Goal: Task Accomplishment & Management: Complete application form

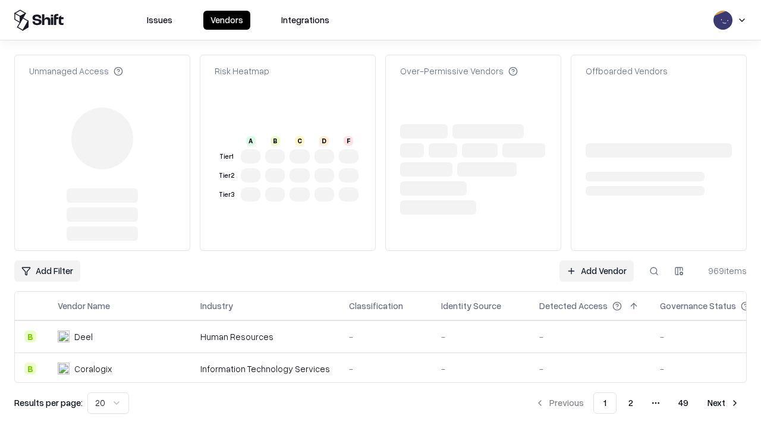
click at [597, 271] on link "Add Vendor" at bounding box center [597, 271] width 74 height 21
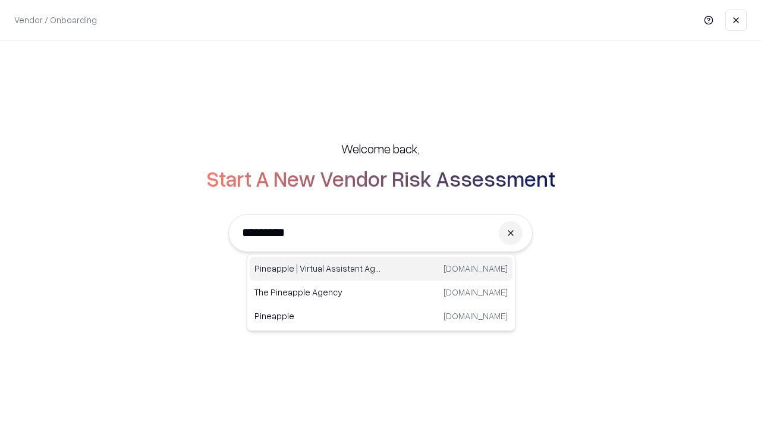
click at [381, 269] on div "Pineapple | Virtual Assistant Agency [DOMAIN_NAME]" at bounding box center [381, 269] width 263 height 24
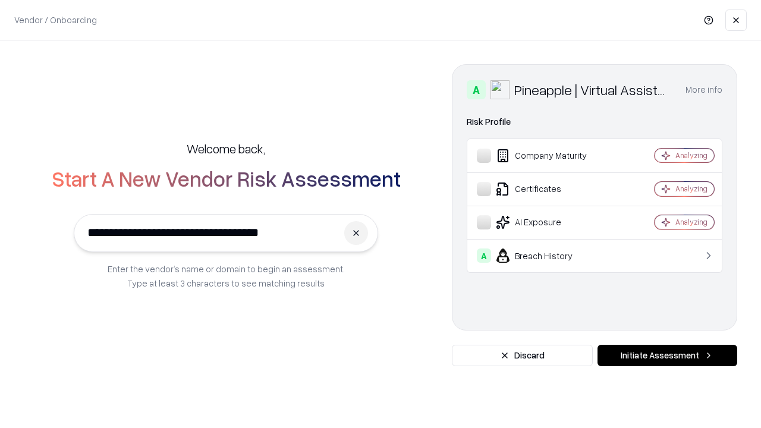
type input "**********"
click at [667, 356] on button "Initiate Assessment" at bounding box center [668, 355] width 140 height 21
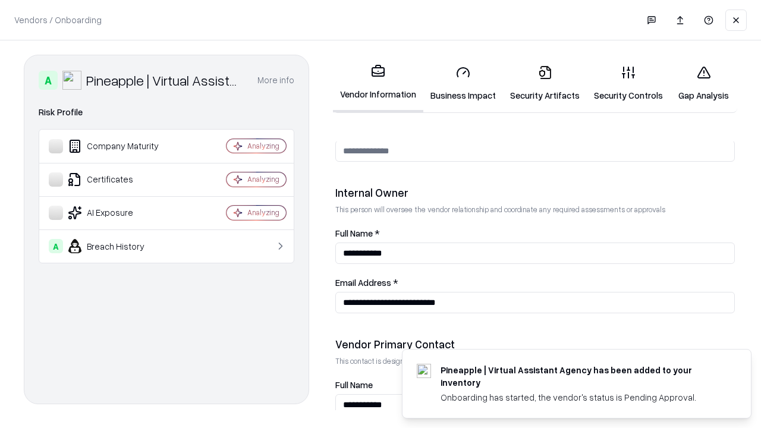
scroll to position [616, 0]
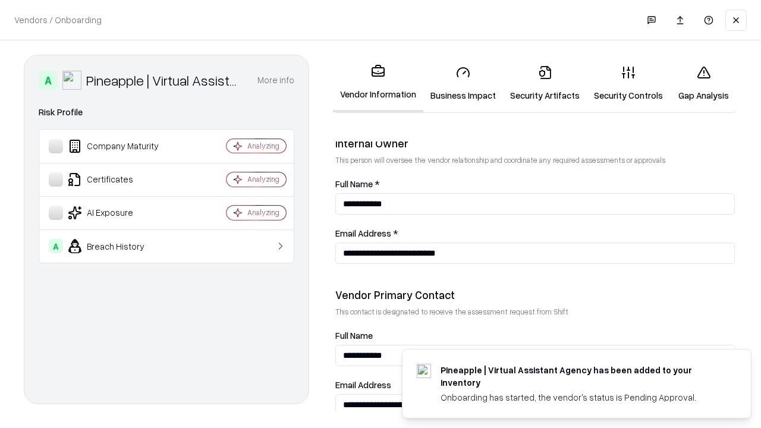
click at [545, 83] on link "Security Artifacts" at bounding box center [545, 83] width 84 height 55
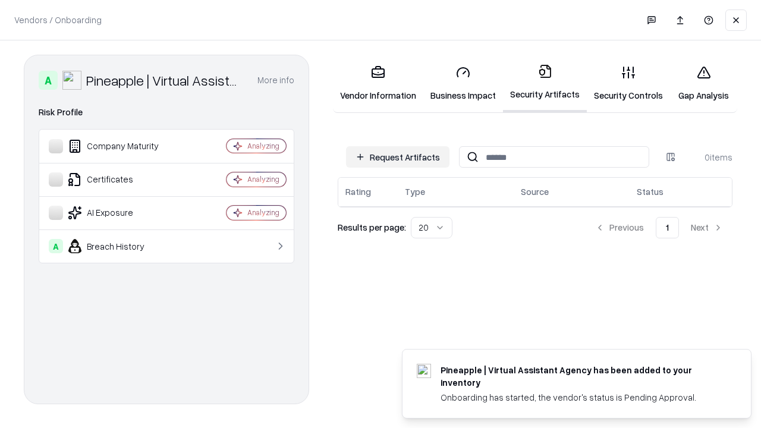
click at [398, 157] on button "Request Artifacts" at bounding box center [397, 156] width 103 height 21
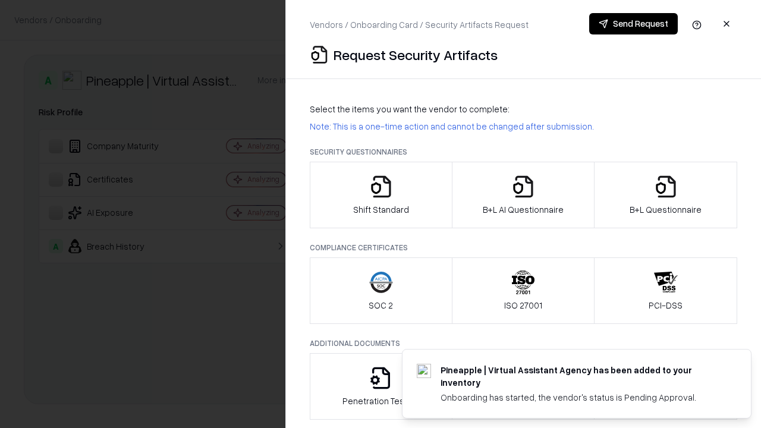
click at [666, 195] on icon "button" at bounding box center [666, 187] width 24 height 24
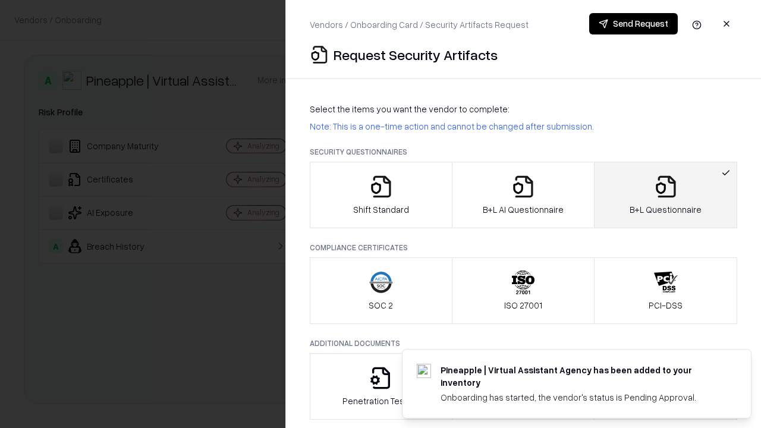
click at [523, 195] on icon "button" at bounding box center [524, 187] width 24 height 24
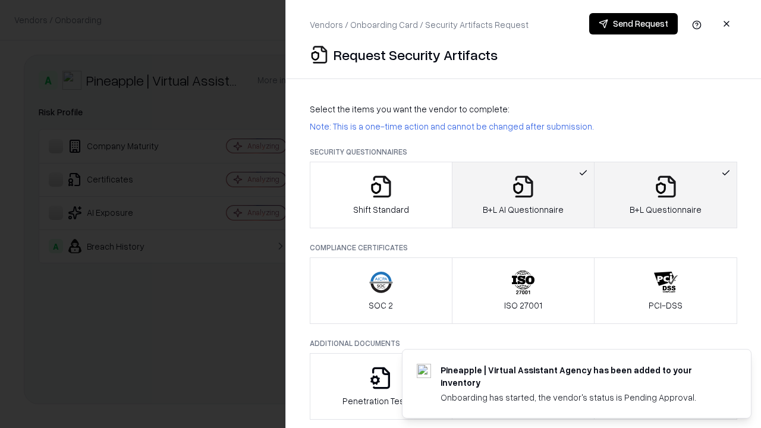
click at [633, 24] on button "Send Request" at bounding box center [633, 23] width 89 height 21
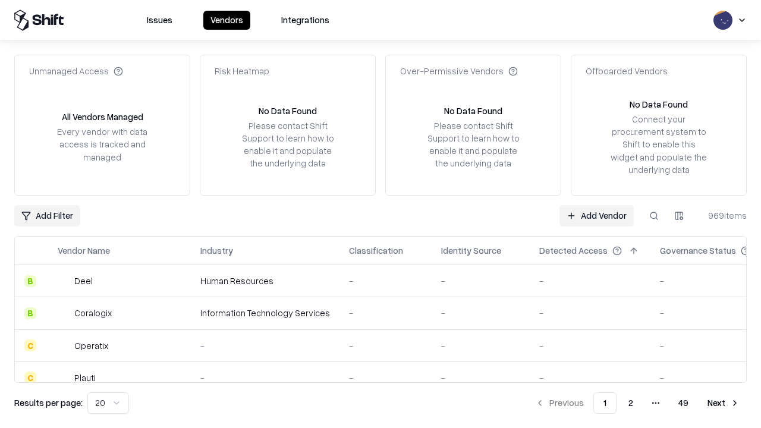
click at [654, 215] on button at bounding box center [654, 215] width 21 height 21
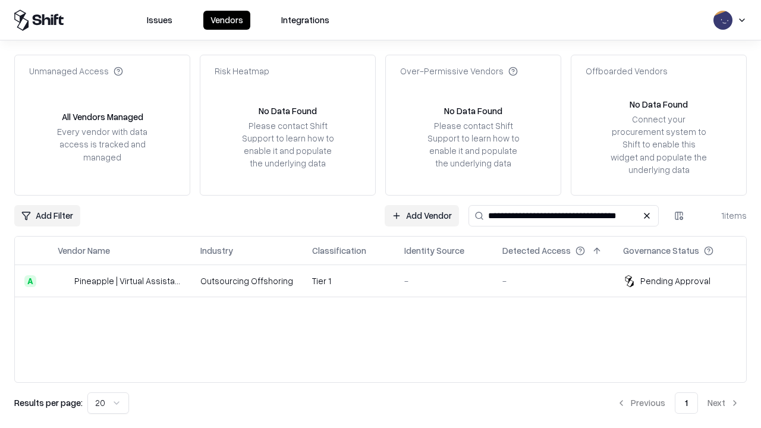
type input "**********"
click at [388, 281] on td "Tier 1" at bounding box center [349, 281] width 92 height 32
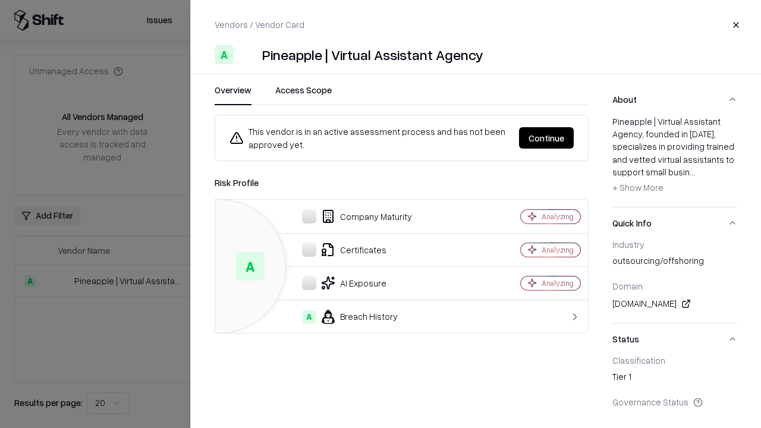
click at [547, 138] on button "Continue" at bounding box center [546, 137] width 55 height 21
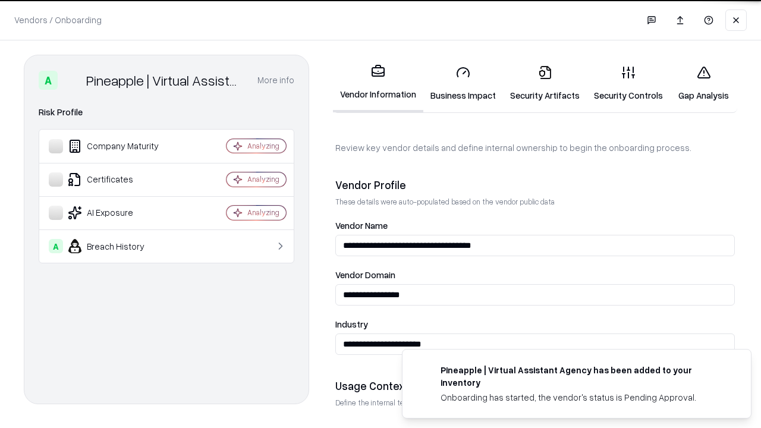
click at [545, 83] on link "Security Artifacts" at bounding box center [545, 83] width 84 height 55
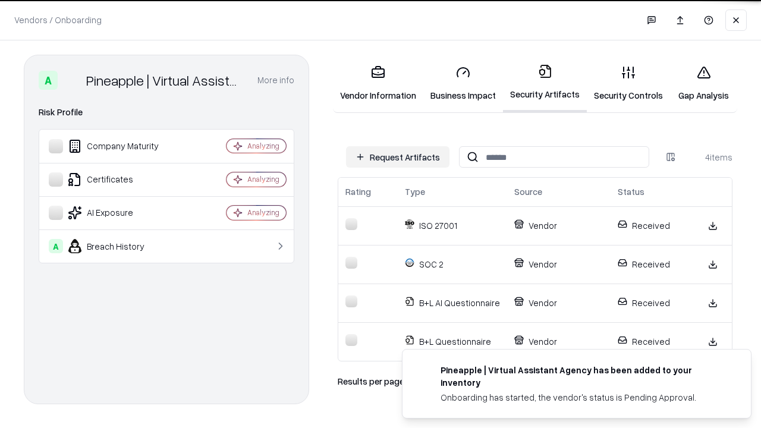
click at [704, 83] on link "Gap Analysis" at bounding box center [703, 83] width 67 height 55
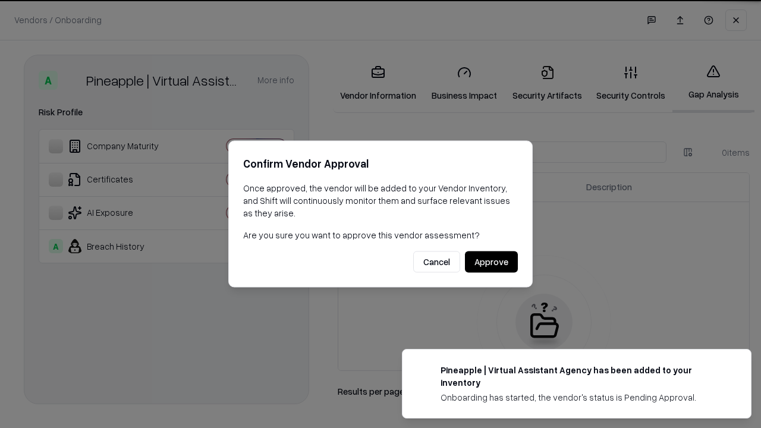
click at [490, 261] on button "Approve" at bounding box center [491, 262] width 53 height 21
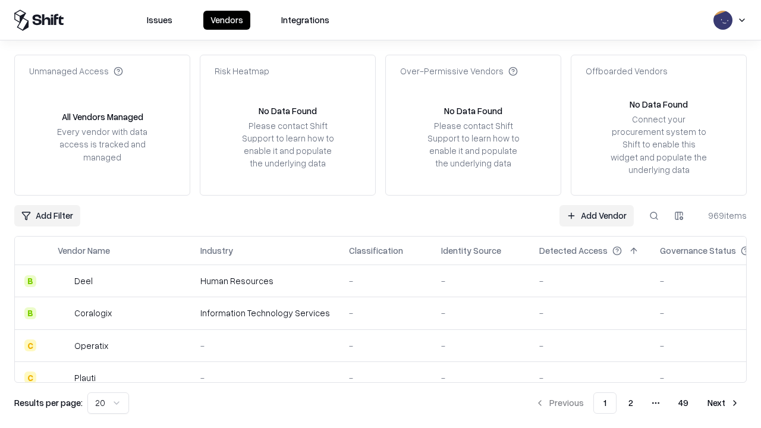
type input "**********"
click at [597, 215] on link "Add Vendor" at bounding box center [597, 215] width 74 height 21
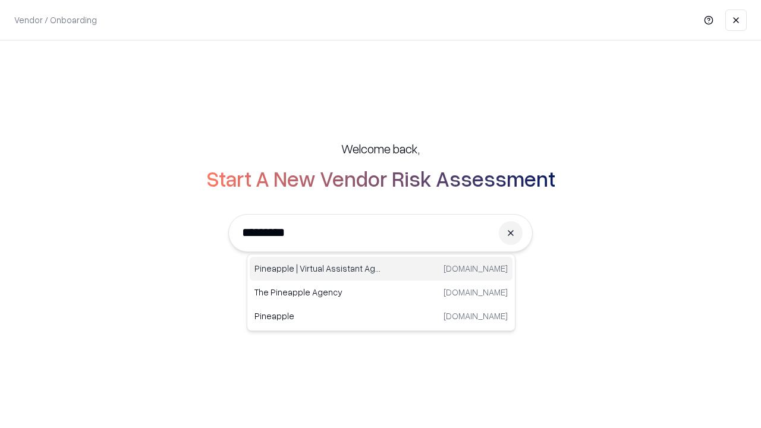
click at [381, 269] on div "Pineapple | Virtual Assistant Agency [DOMAIN_NAME]" at bounding box center [381, 269] width 263 height 24
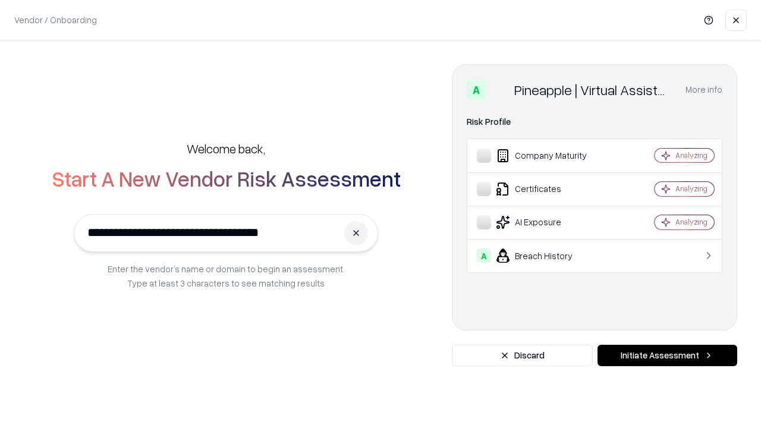
type input "**********"
click at [667, 356] on button "Initiate Assessment" at bounding box center [668, 355] width 140 height 21
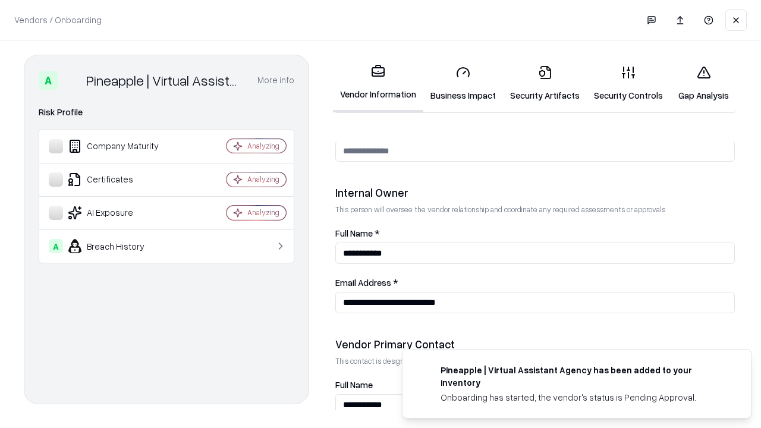
scroll to position [616, 0]
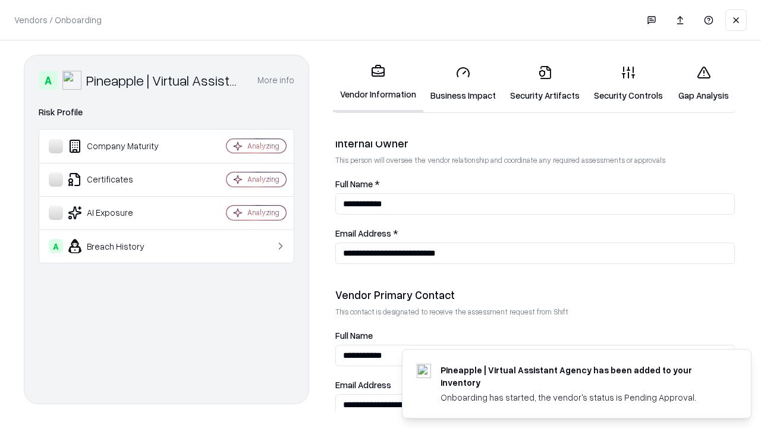
click at [704, 83] on link "Gap Analysis" at bounding box center [703, 83] width 67 height 55
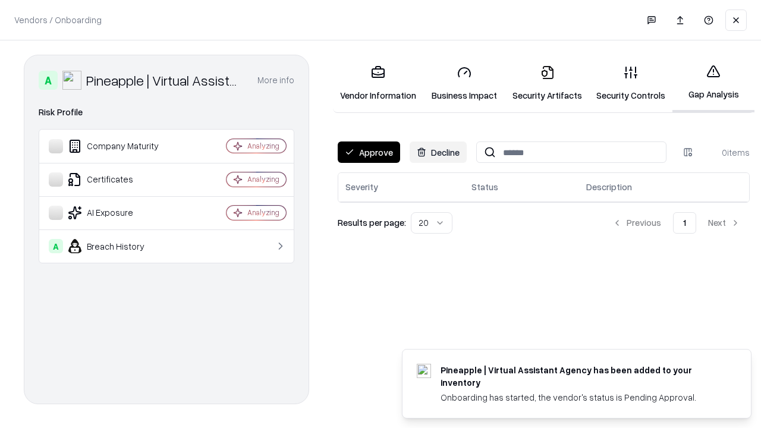
click at [369, 152] on button "Approve" at bounding box center [369, 152] width 62 height 21
